Goal: Entertainment & Leisure: Browse casually

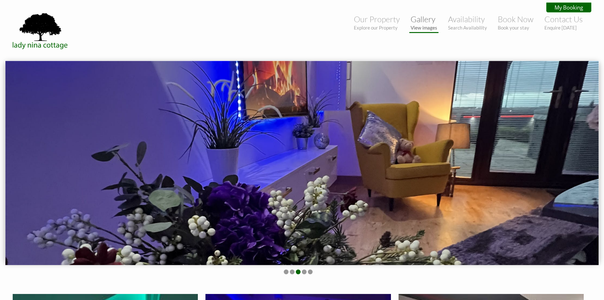
click at [428, 23] on link "Gallery View images" at bounding box center [424, 22] width 27 height 16
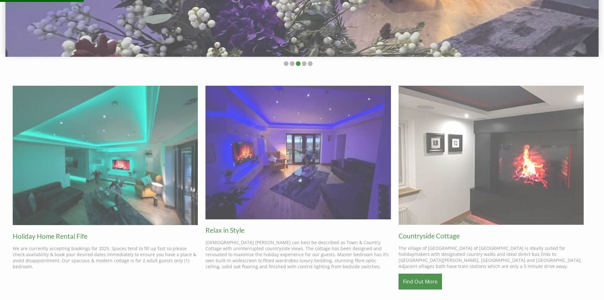
scroll to position [209, 0]
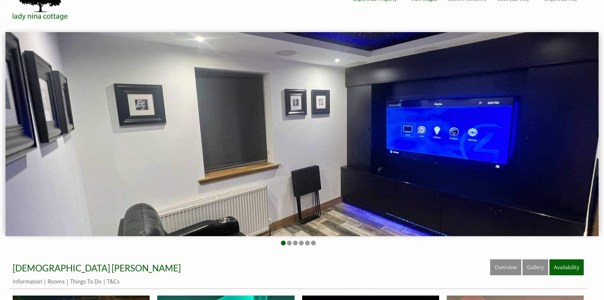
scroll to position [47, 0]
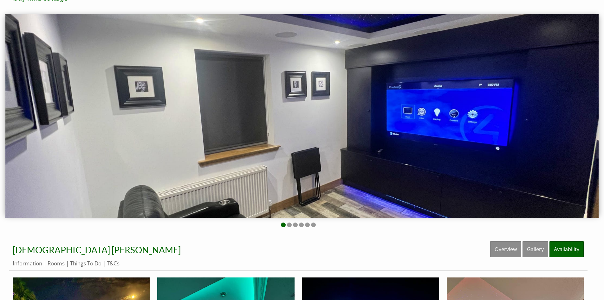
drag, startPoint x: 554, startPoint y: 108, endPoint x: 414, endPoint y: 108, distance: 139.6
click at [419, 108] on img at bounding box center [301, 116] width 593 height 204
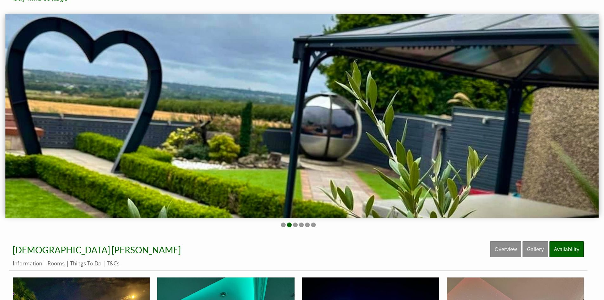
drag, startPoint x: 497, startPoint y: 100, endPoint x: 382, endPoint y: 102, distance: 115.2
click at [399, 102] on img at bounding box center [301, 116] width 593 height 204
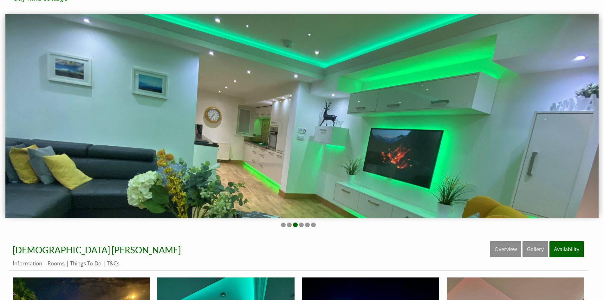
drag, startPoint x: 503, startPoint y: 110, endPoint x: 357, endPoint y: 104, distance: 146.3
click at [399, 106] on img at bounding box center [301, 116] width 593 height 204
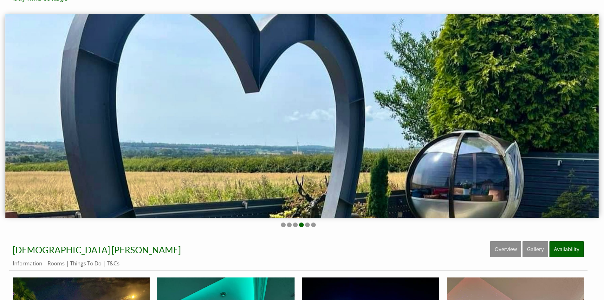
drag, startPoint x: 459, startPoint y: 110, endPoint x: 342, endPoint y: 103, distance: 117.0
click at [357, 103] on img at bounding box center [301, 116] width 593 height 204
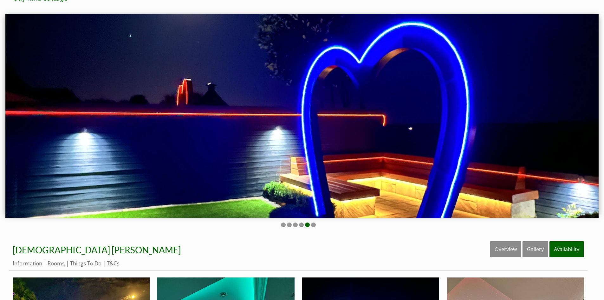
drag, startPoint x: 427, startPoint y: 105, endPoint x: 316, endPoint y: 99, distance: 111.9
click at [317, 98] on img at bounding box center [301, 116] width 593 height 204
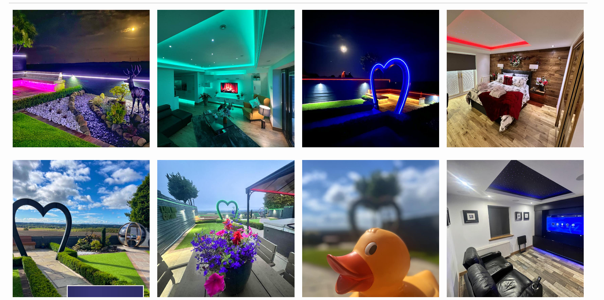
scroll to position [305, 0]
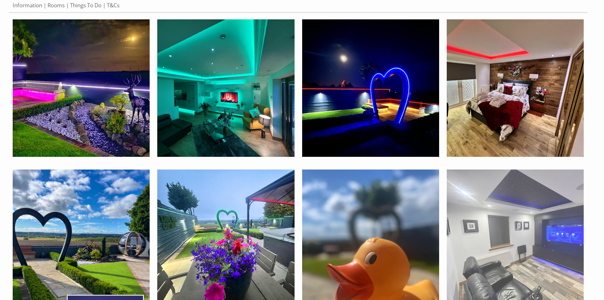
click at [539, 214] on img at bounding box center [515, 237] width 137 height 137
